Goal: Task Accomplishment & Management: Manage account settings

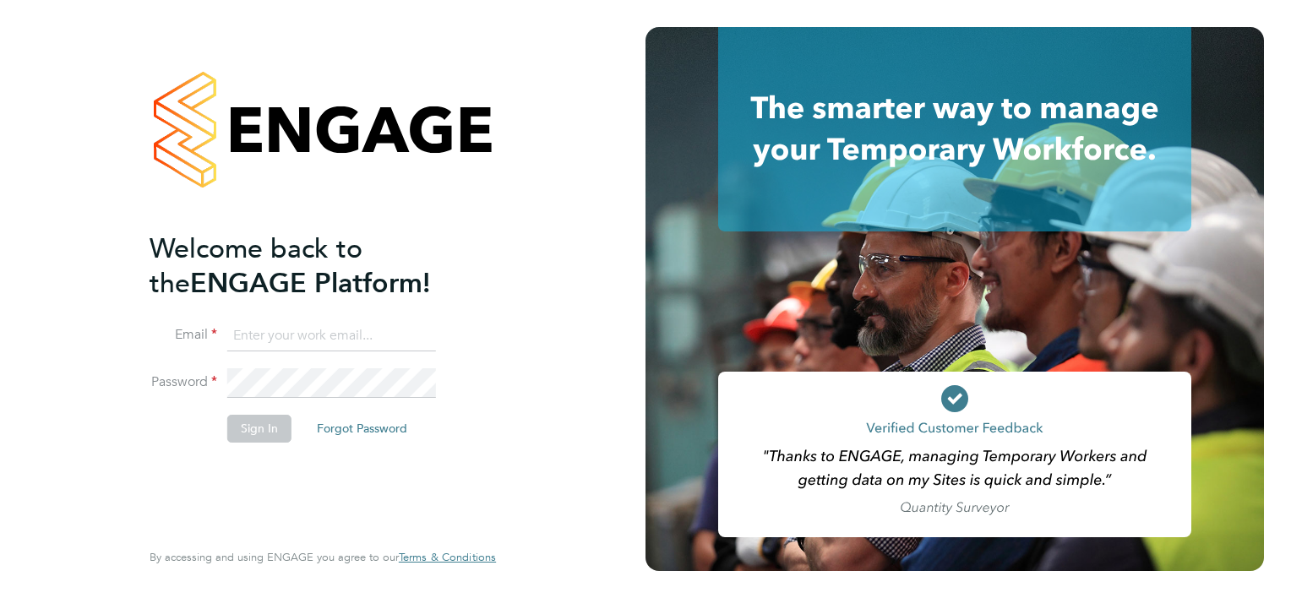
type input "tony.kavanagh@vistry.co.uk"
click at [242, 469] on div "Welcome back to the ENGAGE Platform! Email tony.kavanagh@vistry.co.uk Password …" at bounding box center [315, 384] width 330 height 304
click at [248, 438] on button "Sign In" at bounding box center [259, 428] width 64 height 27
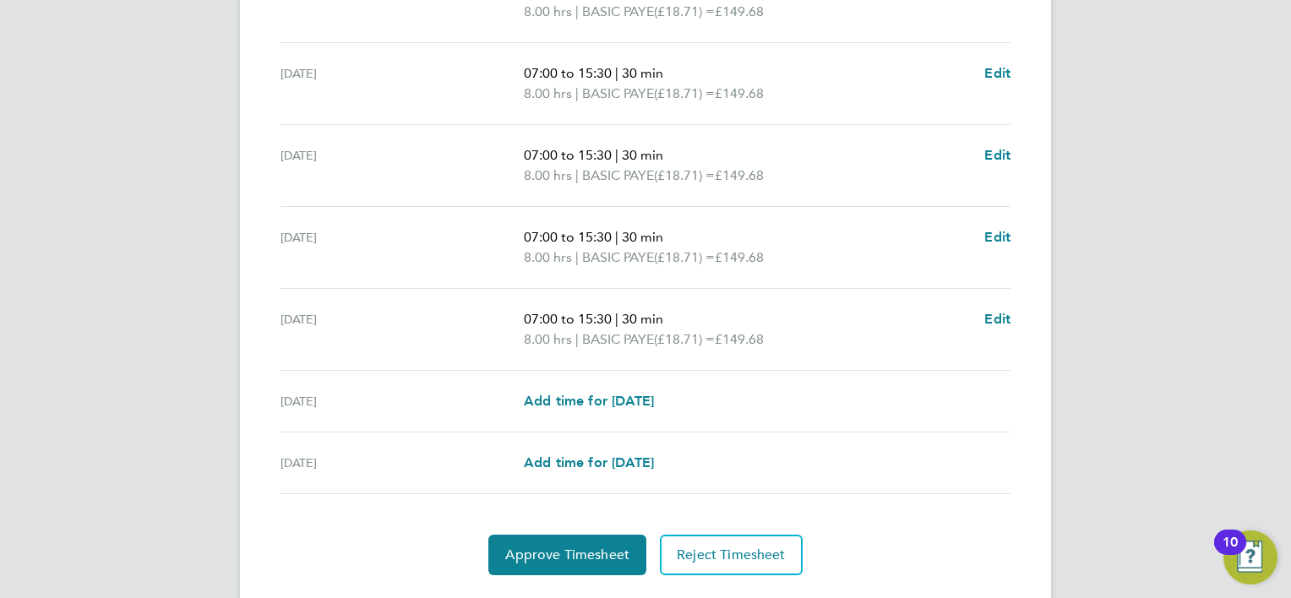
scroll to position [591, 0]
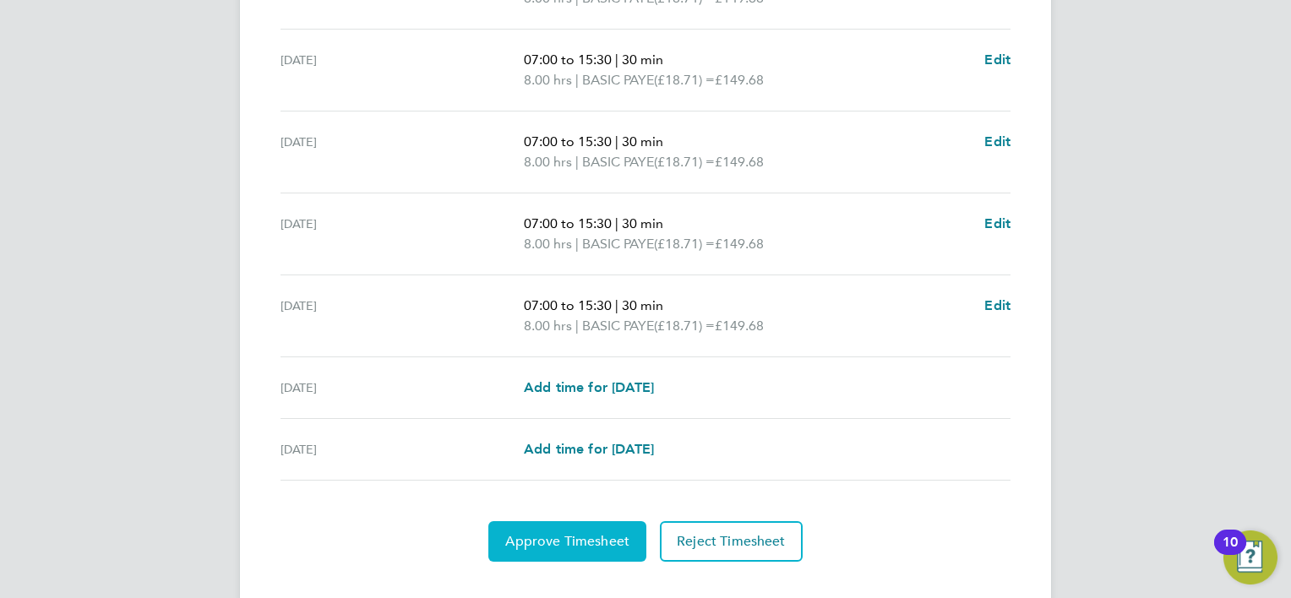
click at [586, 550] on button "Approve Timesheet" at bounding box center [567, 541] width 158 height 41
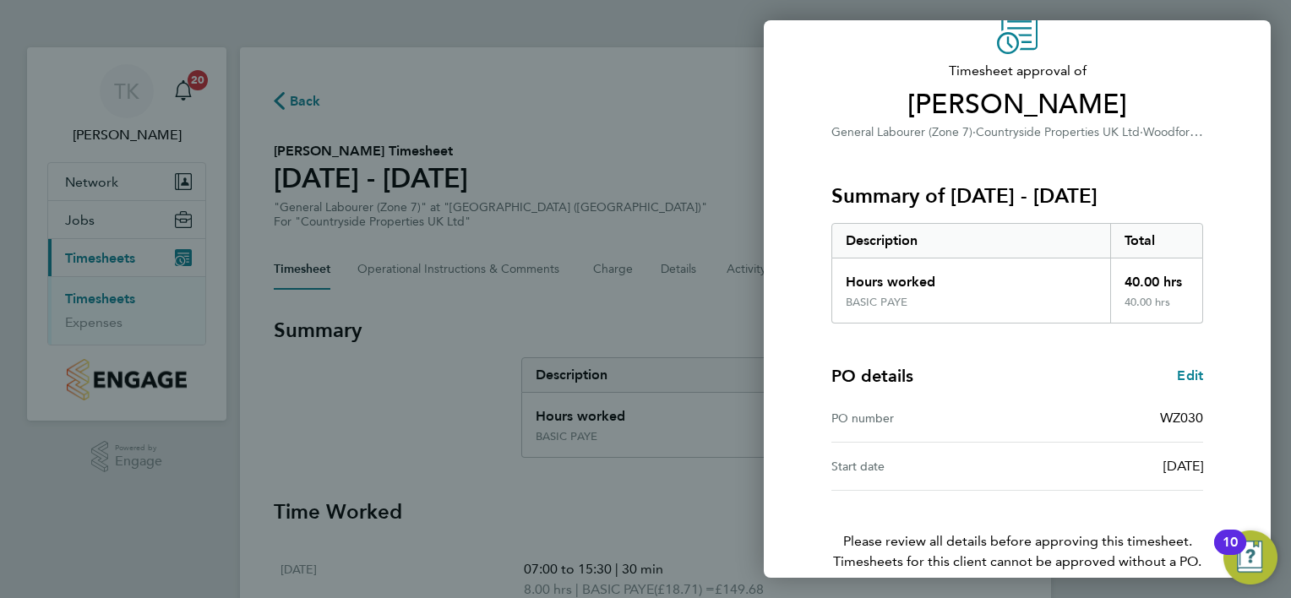
scroll to position [162, 0]
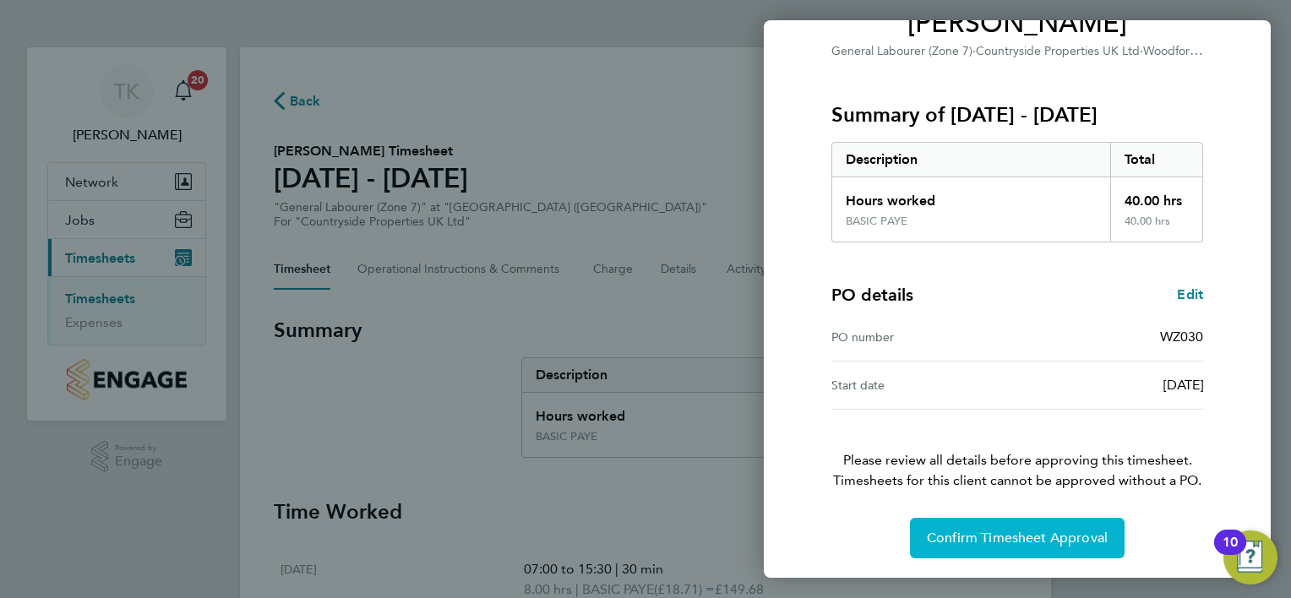
click at [995, 543] on span "Confirm Timesheet Approval" at bounding box center [1017, 538] width 181 height 17
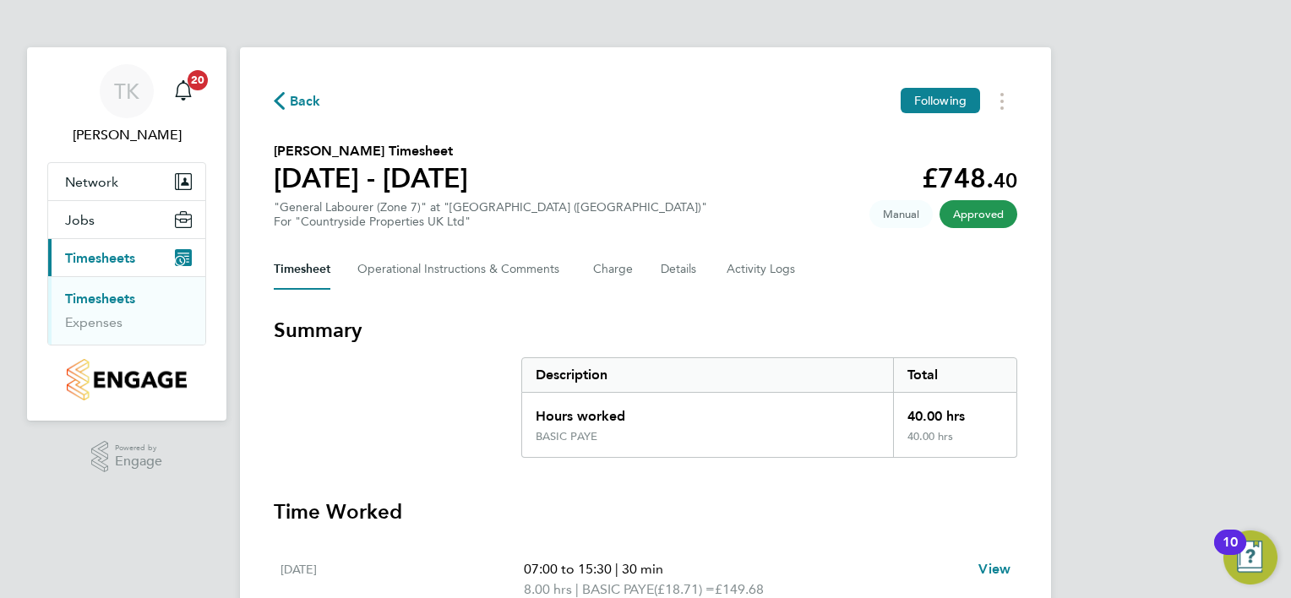
click at [91, 298] on link "Timesheets" at bounding box center [100, 299] width 70 height 16
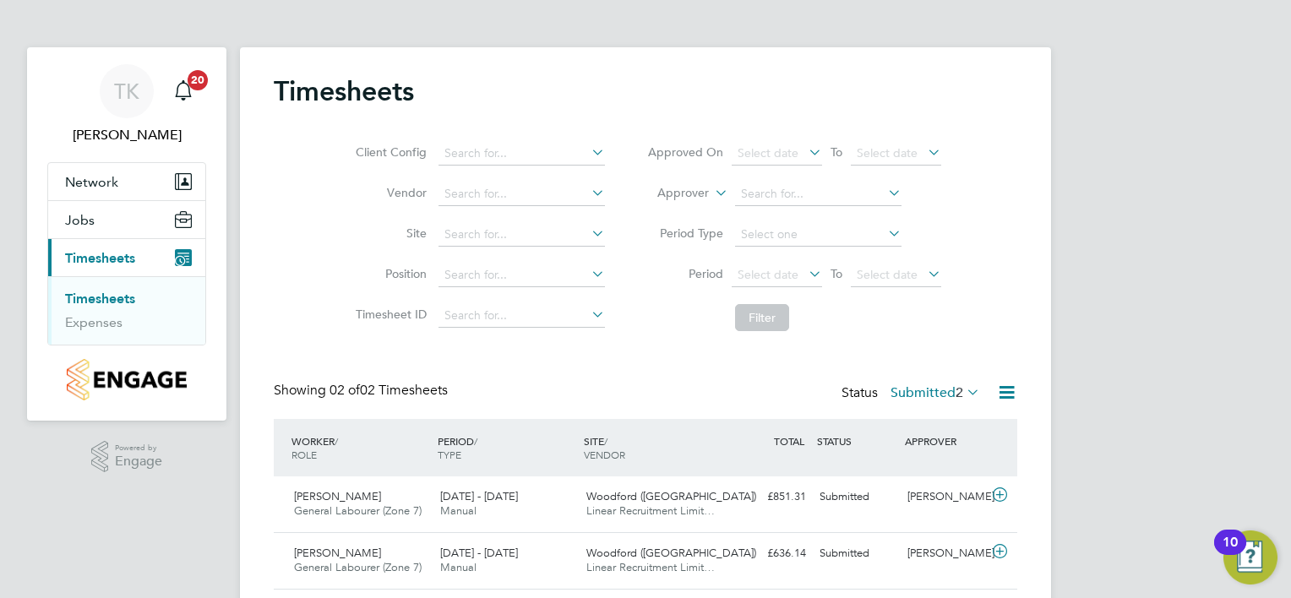
scroll to position [51, 0]
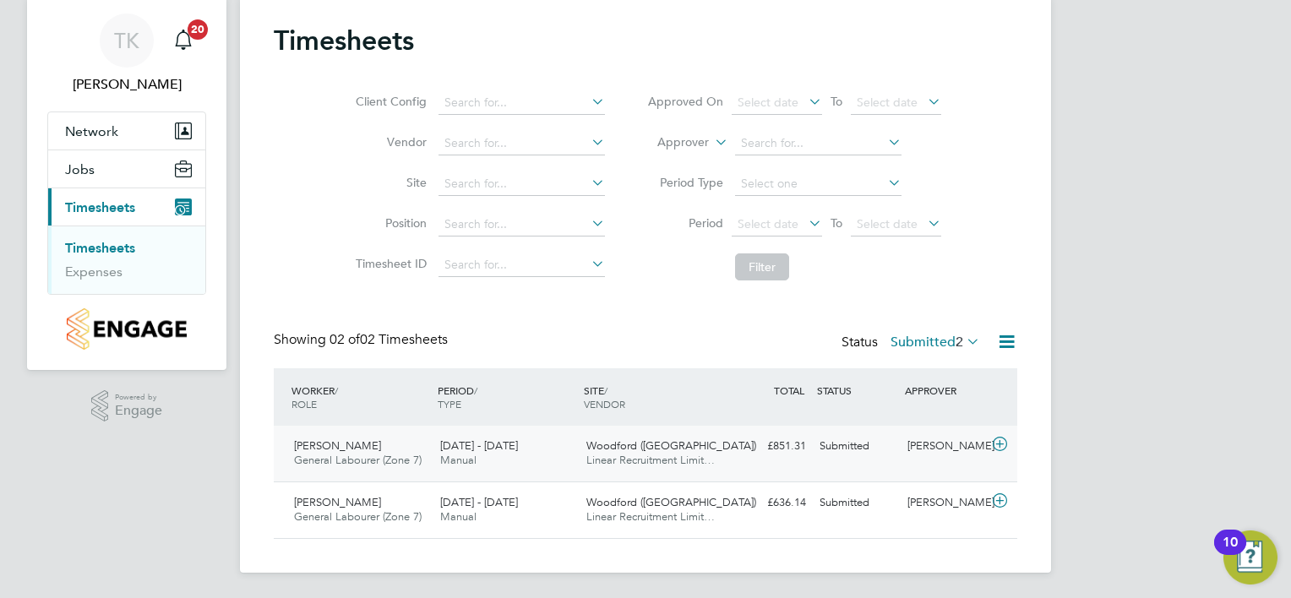
click at [445, 449] on span "[DATE] - [DATE]" at bounding box center [479, 446] width 78 height 14
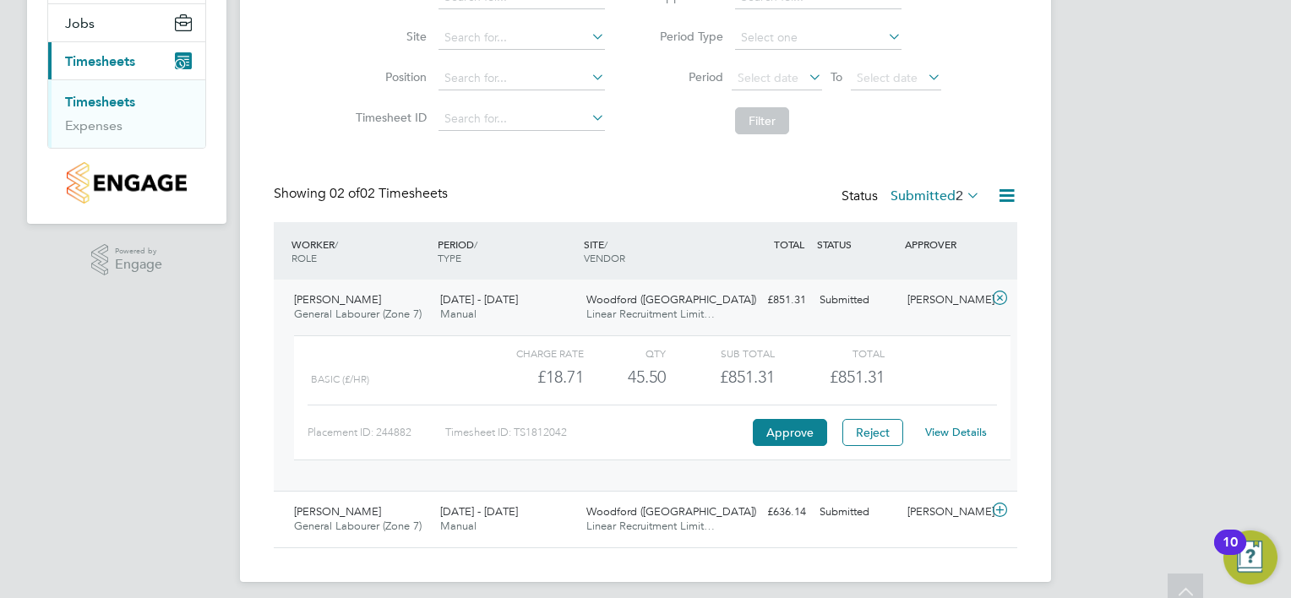
scroll to position [206, 0]
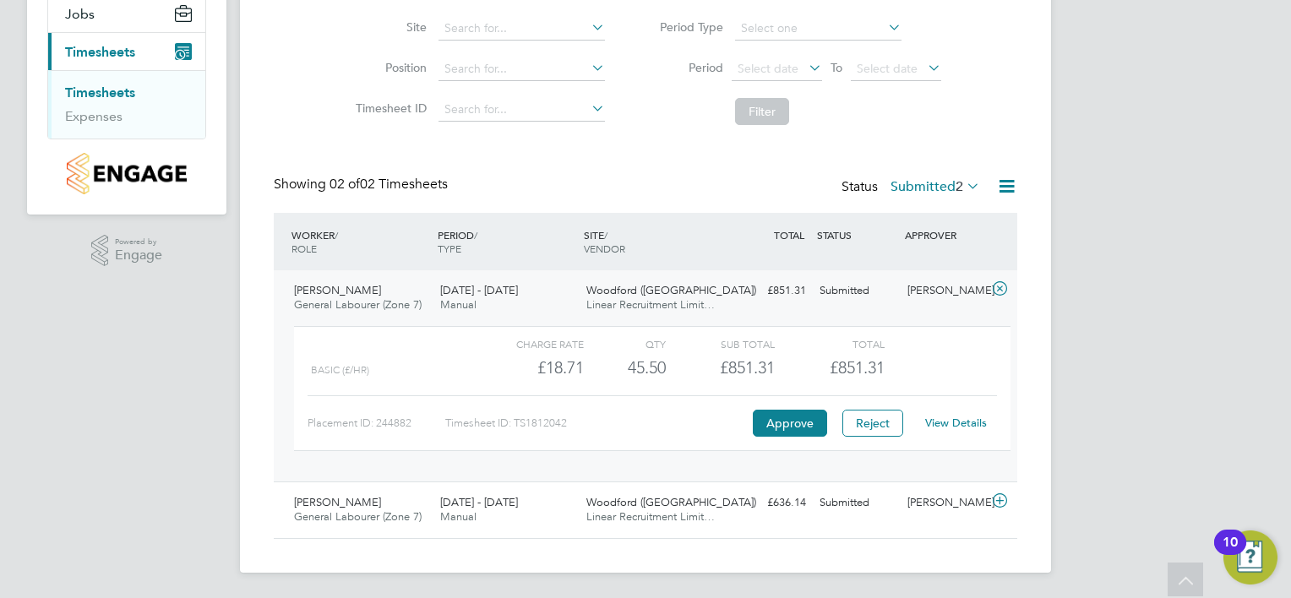
click at [961, 422] on link "View Details" at bounding box center [956, 423] width 62 height 14
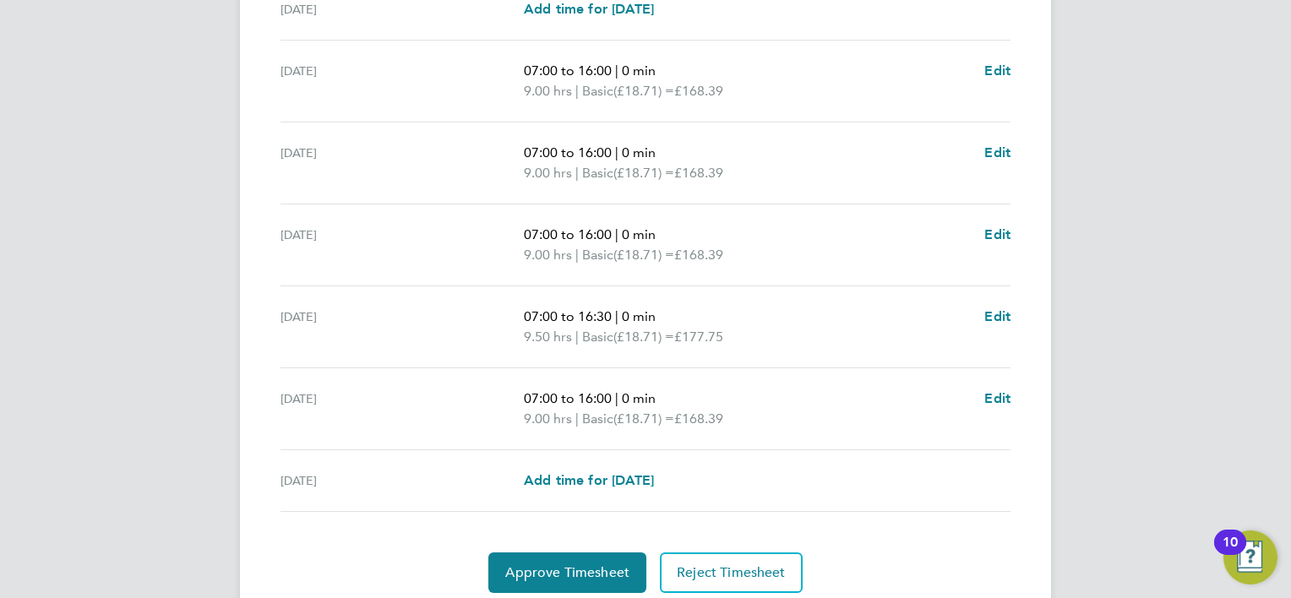
scroll to position [620, 0]
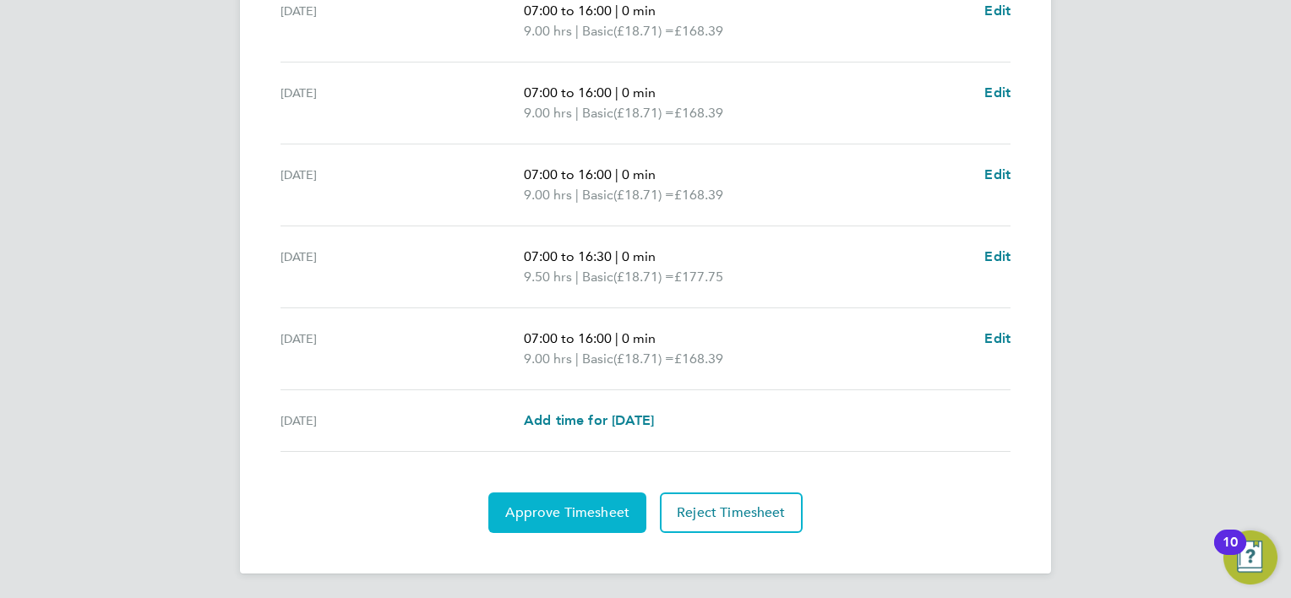
click at [572, 521] on button "Approve Timesheet" at bounding box center [567, 513] width 158 height 41
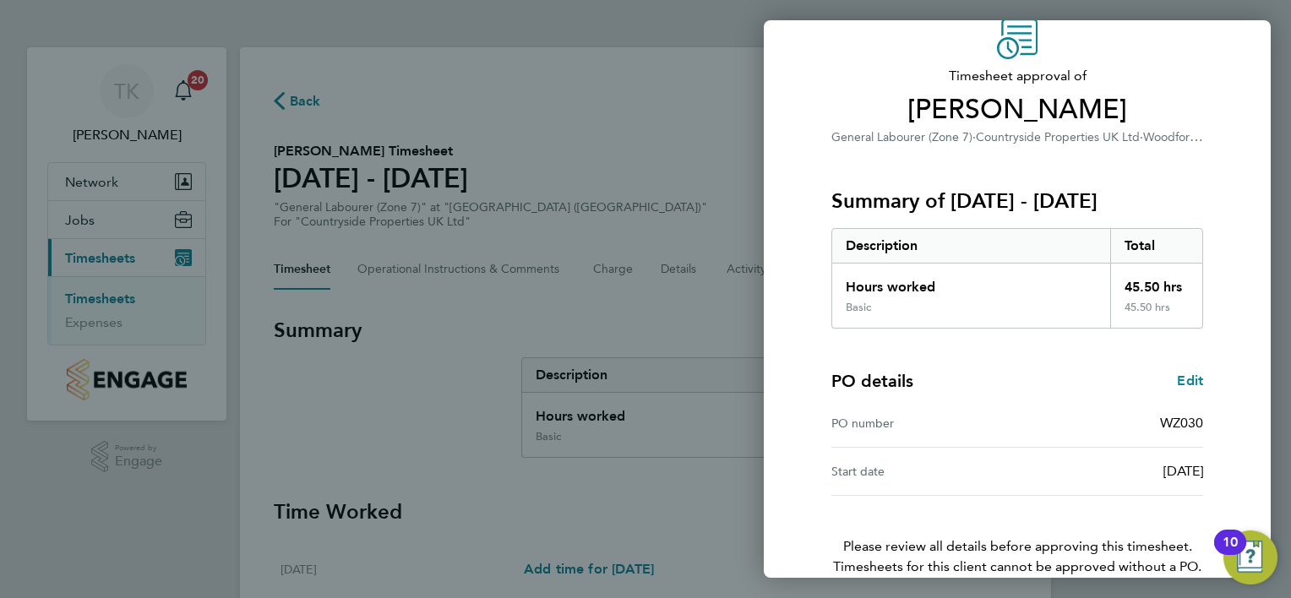
scroll to position [162, 0]
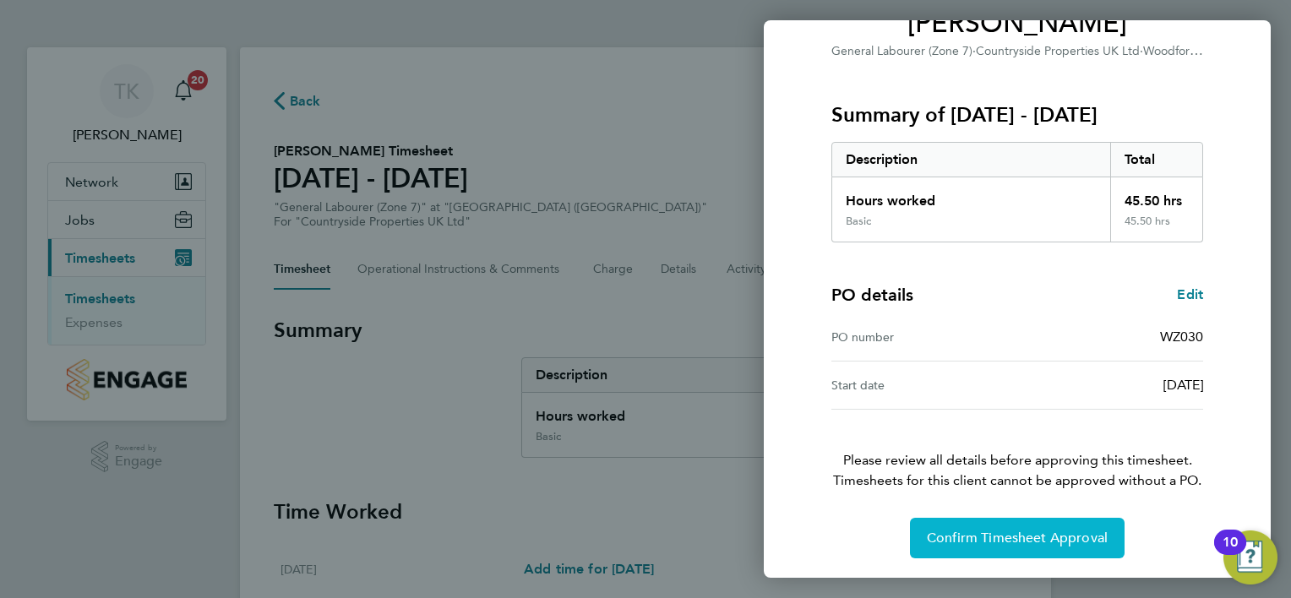
click at [989, 546] on button "Confirm Timesheet Approval" at bounding box center [1017, 538] width 215 height 41
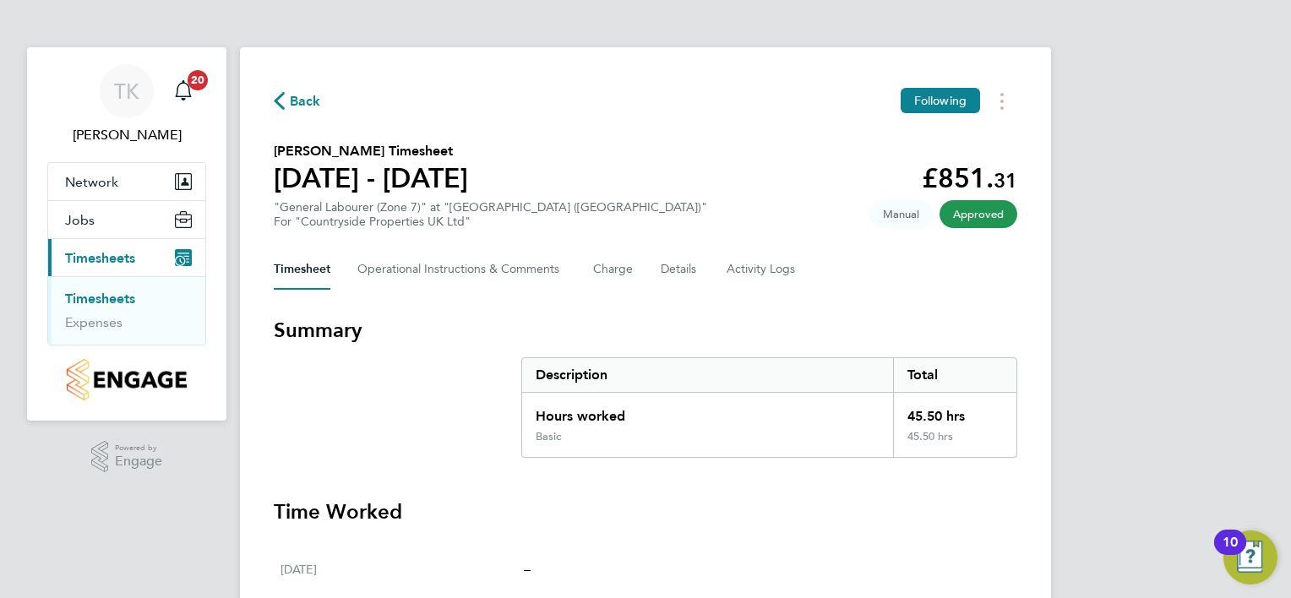
click at [95, 296] on link "Timesheets" at bounding box center [100, 299] width 70 height 16
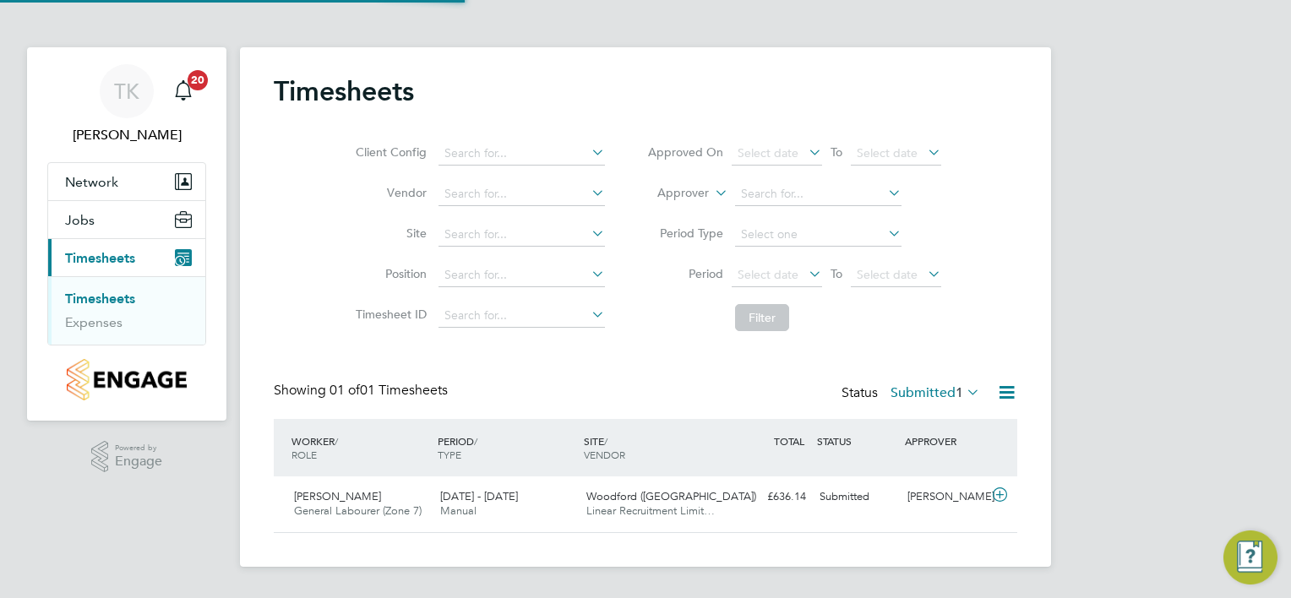
scroll to position [42, 147]
click at [322, 497] on span "[PERSON_NAME]" at bounding box center [337, 496] width 87 height 14
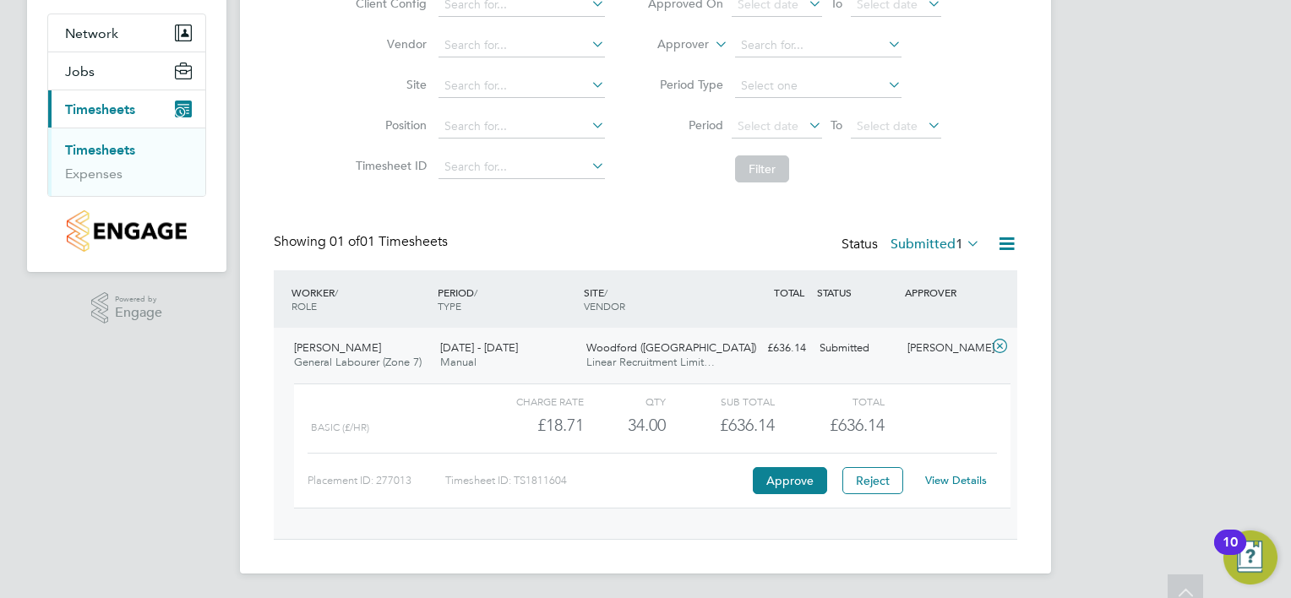
scroll to position [150, 0]
click at [977, 480] on link "View Details" at bounding box center [956, 479] width 62 height 14
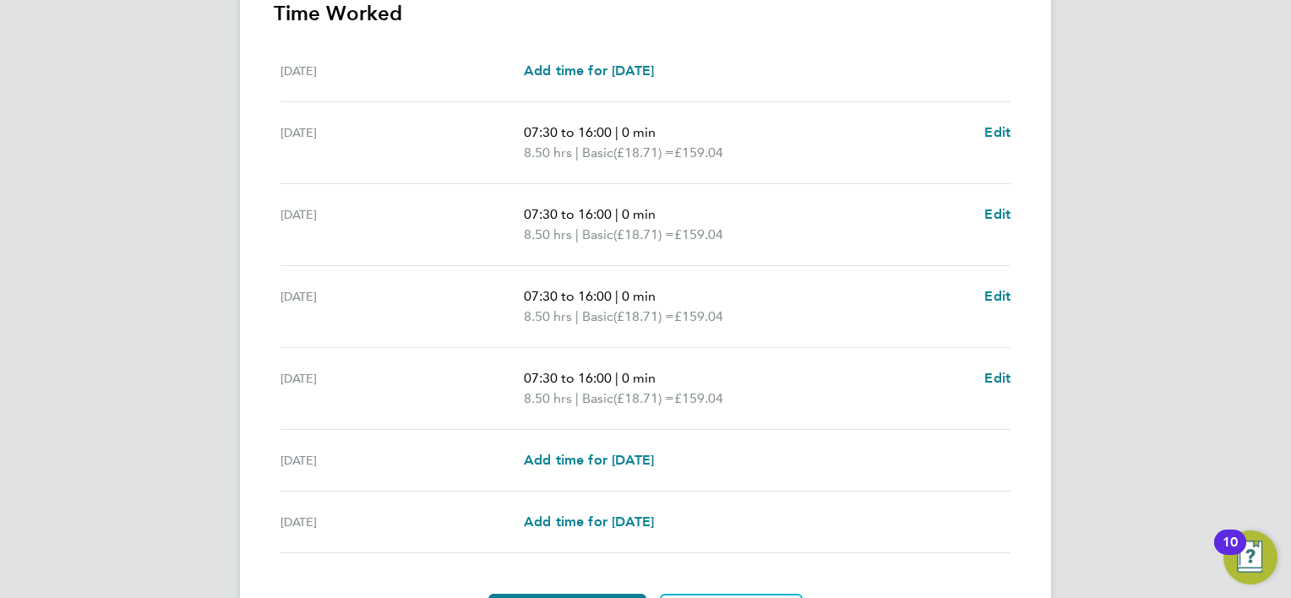
scroll to position [600, 0]
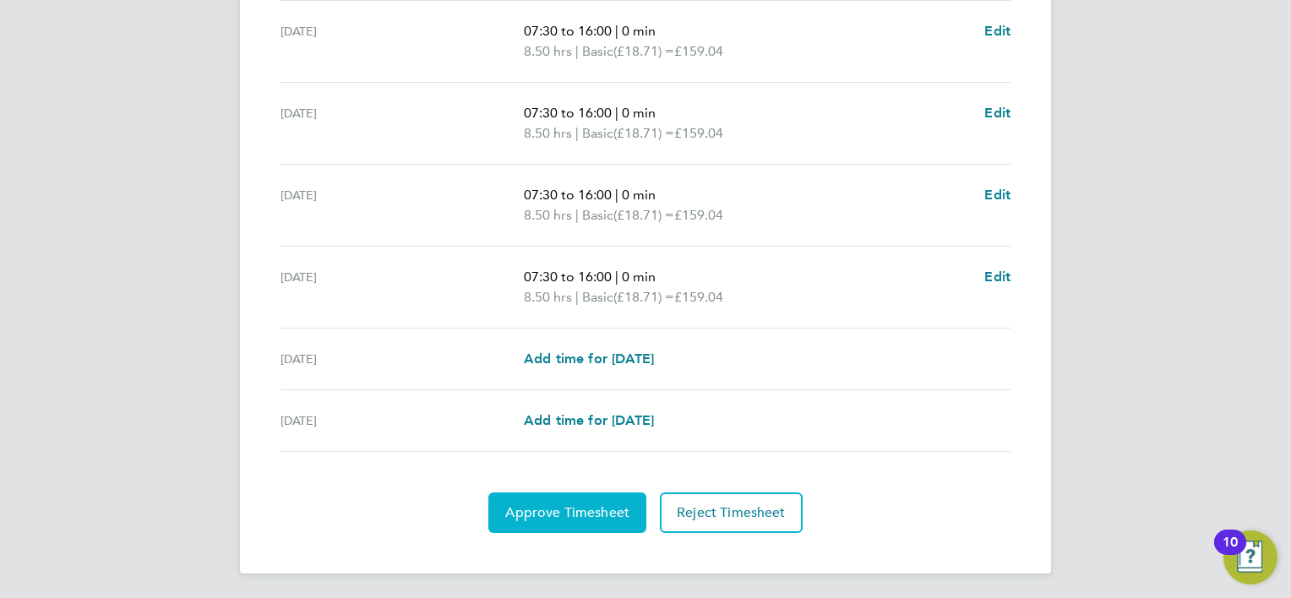
click at [560, 520] on button "Approve Timesheet" at bounding box center [567, 513] width 158 height 41
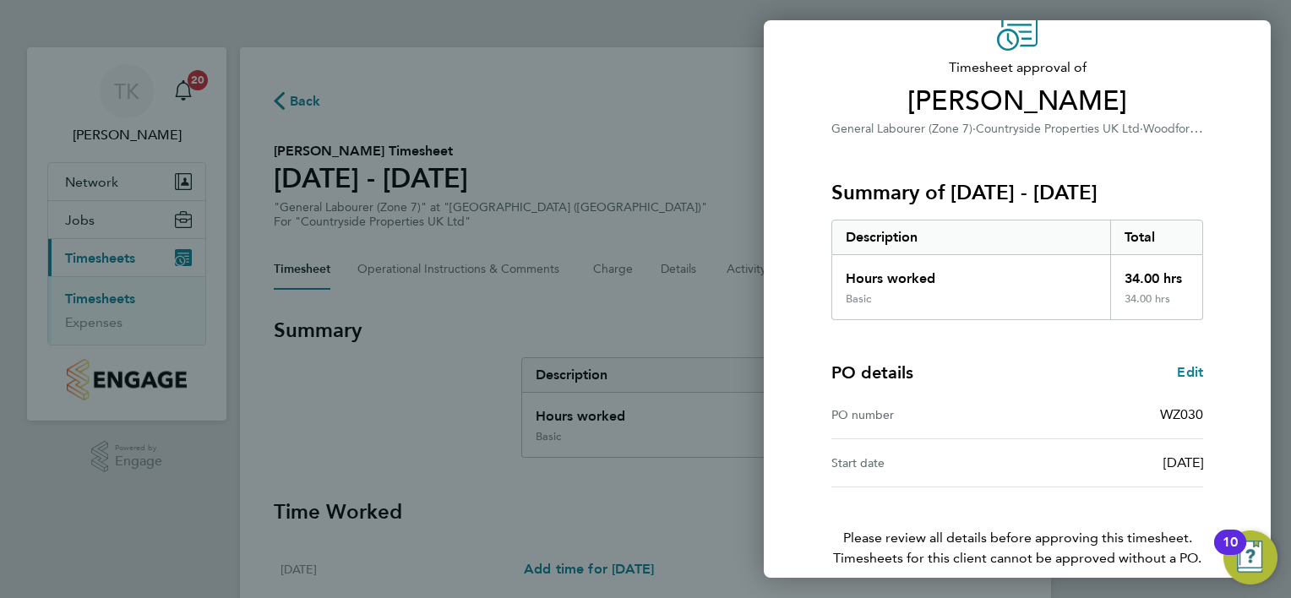
scroll to position [162, 0]
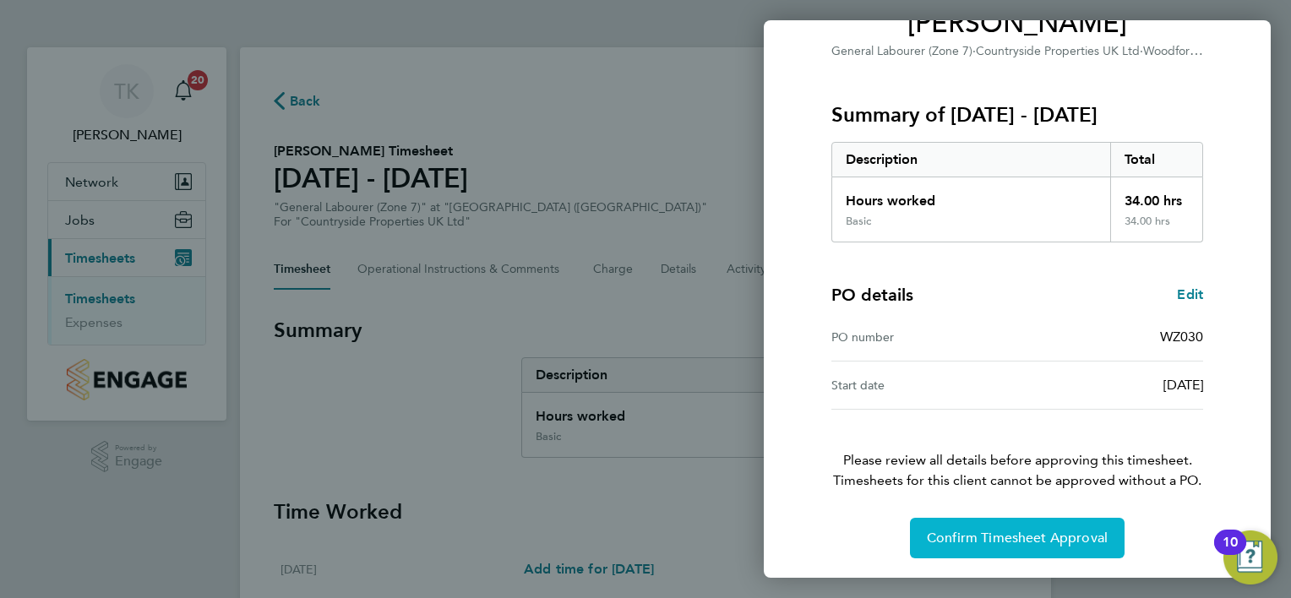
click at [981, 548] on button "Confirm Timesheet Approval" at bounding box center [1017, 538] width 215 height 41
